Goal: Go to known website

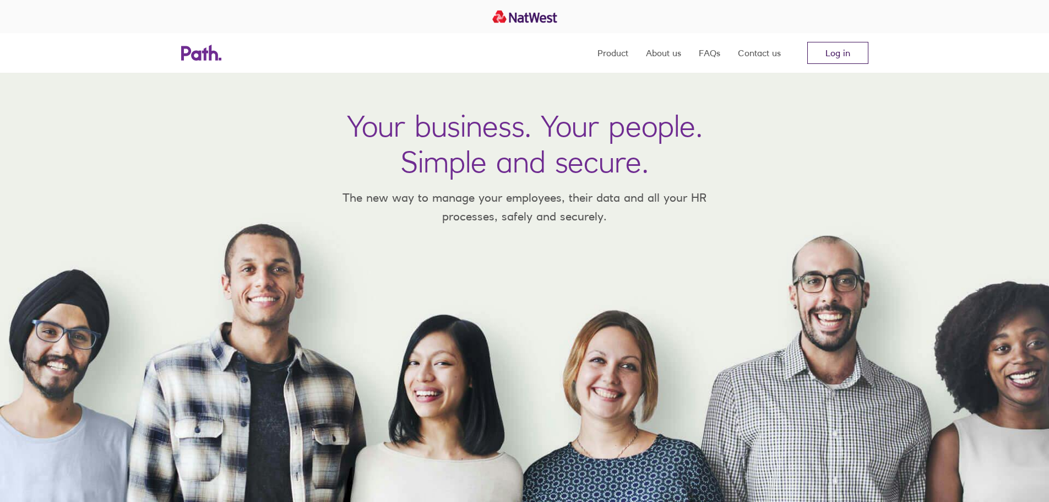
click at [829, 42] on link "Log in" at bounding box center [837, 53] width 61 height 22
click at [843, 59] on link "Log in" at bounding box center [837, 53] width 61 height 22
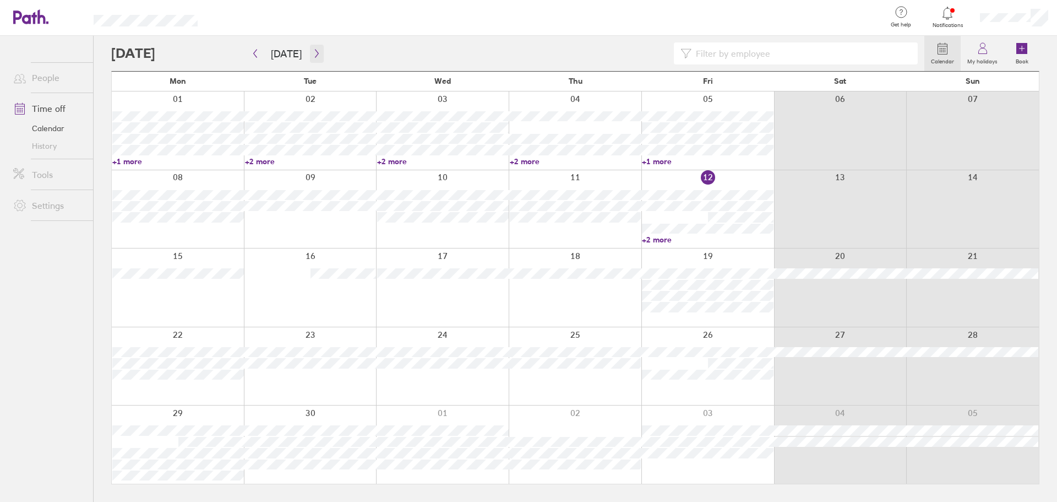
click at [313, 51] on icon "button" at bounding box center [317, 53] width 8 height 9
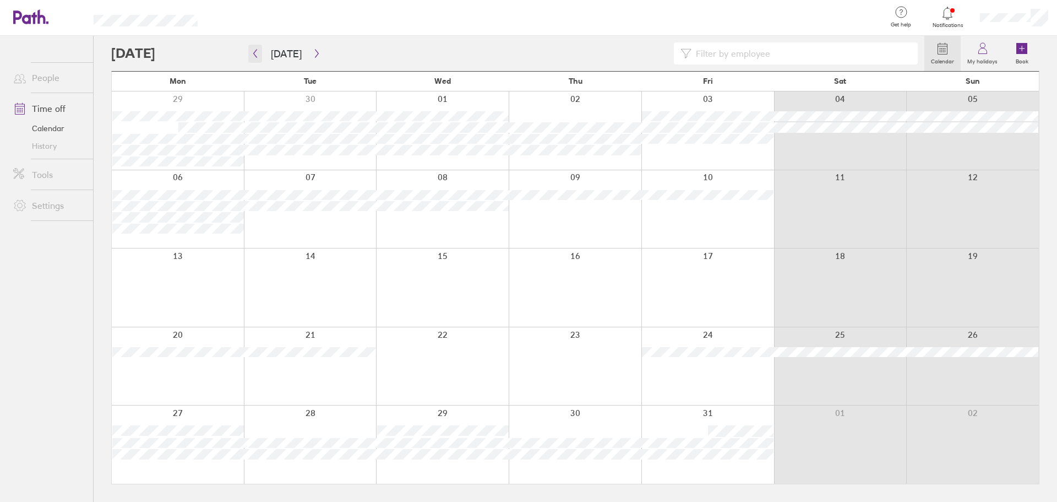
click at [252, 52] on icon "button" at bounding box center [255, 53] width 8 height 9
